Goal: Use online tool/utility: Utilize a website feature to perform a specific function

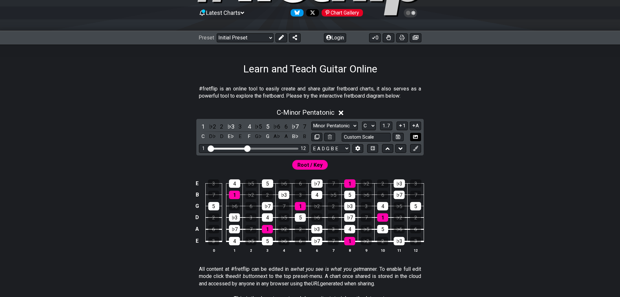
scroll to position [66, 0]
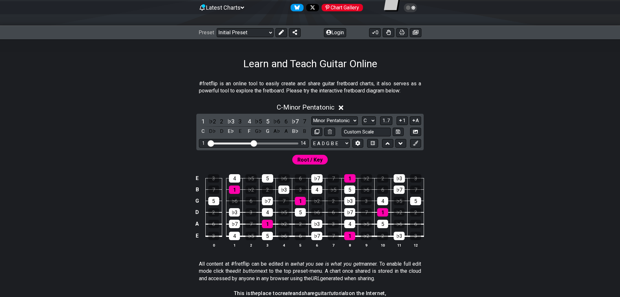
drag, startPoint x: 247, startPoint y: 141, endPoint x: 254, endPoint y: 141, distance: 6.1
click at [254, 143] on input "Visible fret range" at bounding box center [254, 143] width 92 height 0
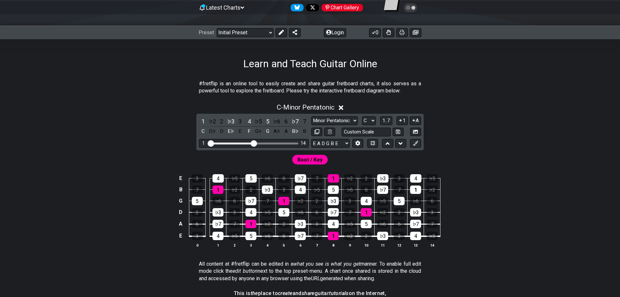
scroll to position [99, 0]
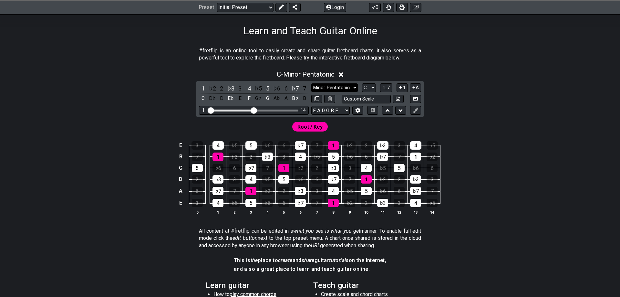
click at [311, 83] on select "Minor Pentatonic Click to edit Minor Pentatonic Major Pentatonic Minor Blues Ma…" at bounding box center [334, 87] width 47 height 9
select select "Major / [PERSON_NAME]"
click option "Major / [PERSON_NAME]" at bounding box center [0, 0] width 0 height 0
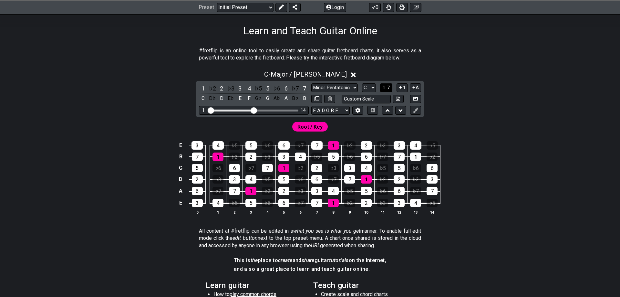
click at [387, 88] on span "1..7" at bounding box center [386, 88] width 8 height 6
click at [387, 88] on span "..." at bounding box center [386, 88] width 3 height 6
click at [387, 88] on span "C.." at bounding box center [386, 88] width 5 height 6
click at [506, 163] on div "E 3 4 ♭5 5 ♭6 6 ♭7 7 1 ♭2 2 ♭3 3 4 ♭5 B 7 1 ♭2 2 ♭3 3 4 ♭5 5 ♭6 6 ♭7 7 1 ♭2 G 5…" at bounding box center [310, 178] width 504 height 91
click at [477, 102] on div "C - Major / Ionian 1 ♭2 2 ♭3 3 4 ♭5 5 ♭6 6 ♭7 7 C D♭ D E♭ E F G♭ G A♭ A B♭ B Mi…" at bounding box center [310, 145] width 504 height 157
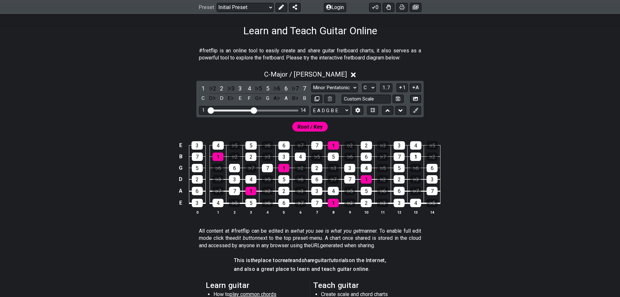
click at [501, 161] on div "E 3 4 ♭5 5 ♭6 6 ♭7 7 1 ♭2 2 ♭3 3 4 ♭5 B 7 1 ♭2 2 ♭3 3 4 ♭5 5 ♭6 6 ♭7 7 1 ♭2 G 5…" at bounding box center [310, 178] width 504 height 91
click at [519, 217] on div "E 3 4 ♭5 5 ♭6 6 ♭7 7 1 ♭2 2 ♭3 3 4 ♭5 B 7 1 ♭2 2 ♭3 3 4 ♭5 5 ♭6 6 ♭7 7 1 ♭2 G 5…" at bounding box center [310, 178] width 504 height 91
